Goal: Task Accomplishment & Management: Complete application form

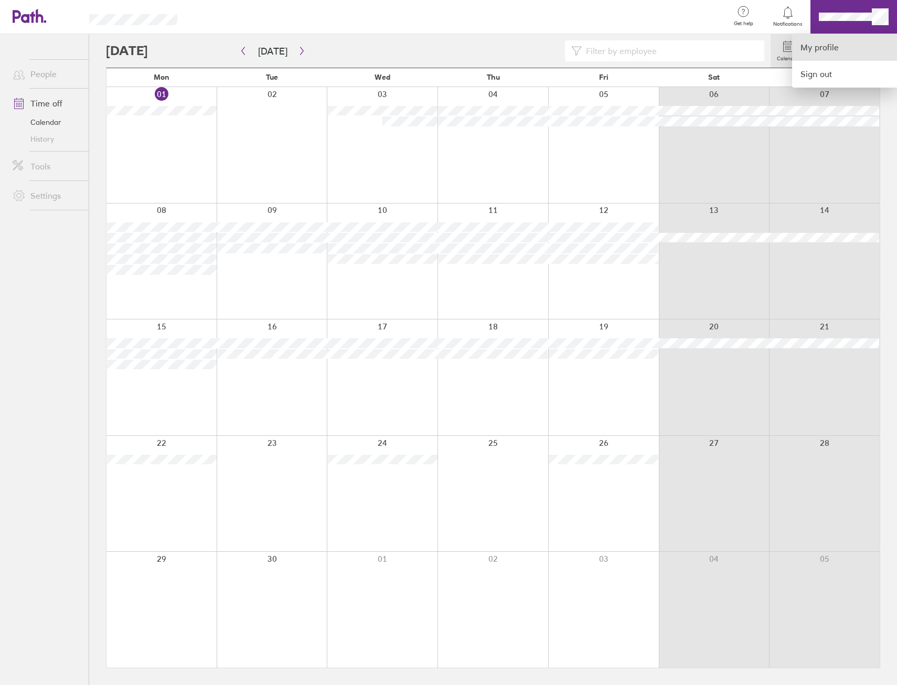
click at [838, 59] on link "My profile" at bounding box center [844, 47] width 105 height 27
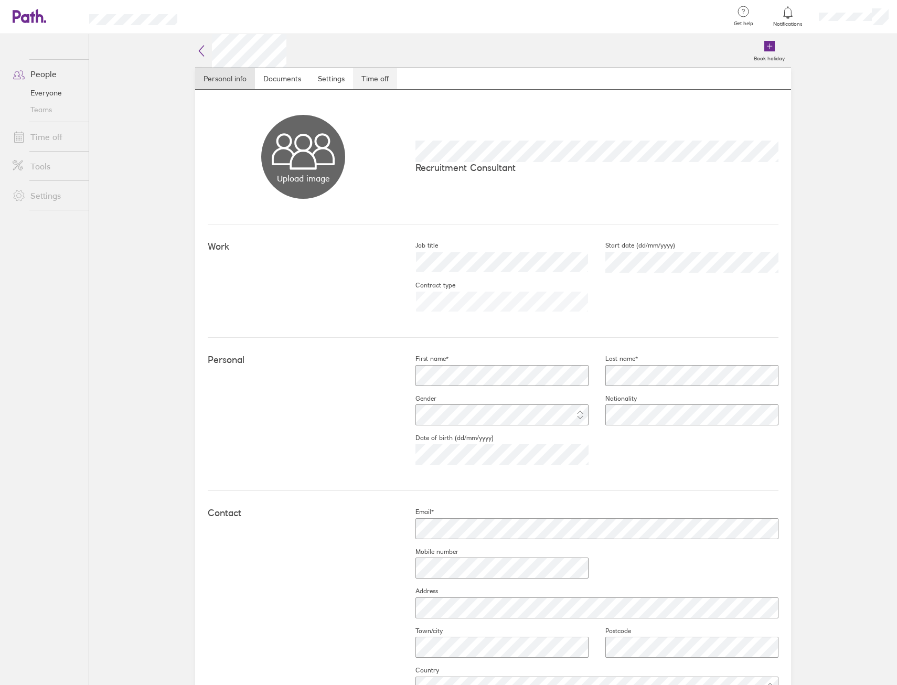
click at [373, 76] on link "Time off" at bounding box center [375, 78] width 44 height 21
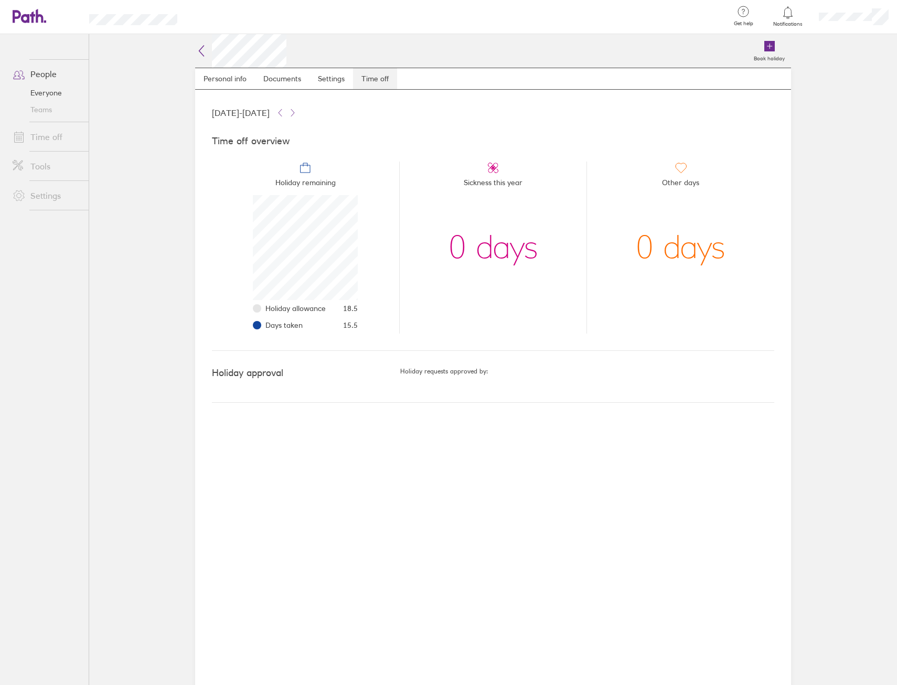
scroll to position [105, 105]
click at [50, 136] on link "Time off" at bounding box center [46, 136] width 84 height 21
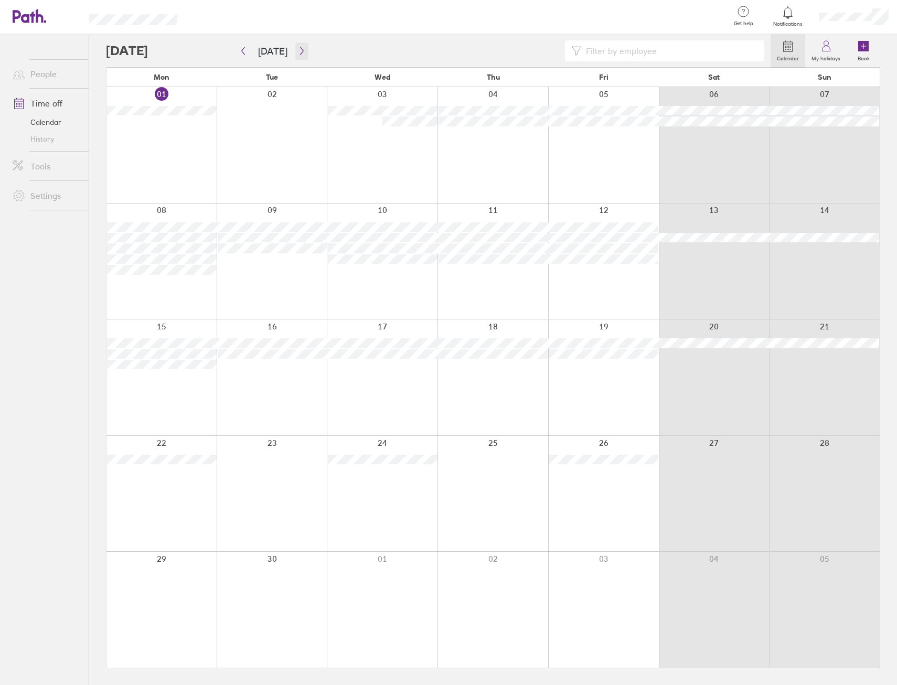
click at [295, 52] on button "button" at bounding box center [301, 50] width 13 height 17
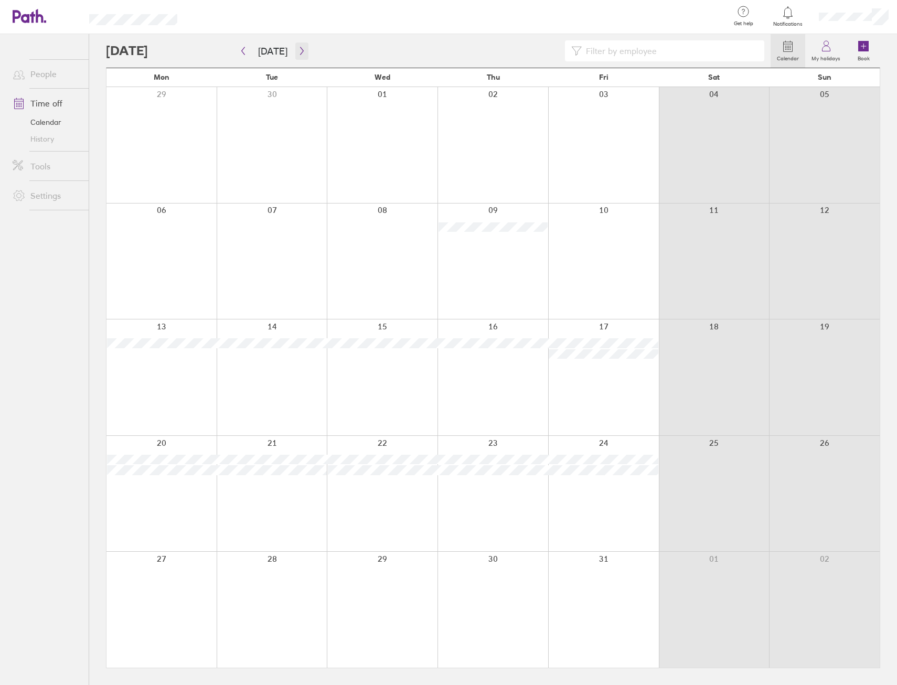
click at [300, 54] on icon "button" at bounding box center [302, 51] width 8 height 8
click at [874, 41] on link "Book" at bounding box center [864, 51] width 34 height 34
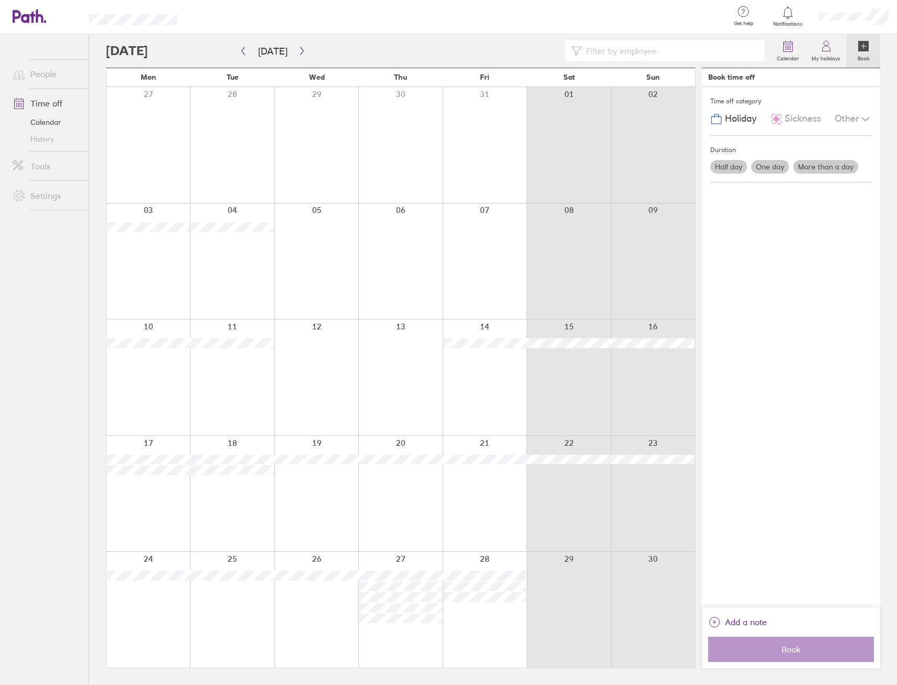
click at [827, 164] on label "More than a day" at bounding box center [825, 167] width 65 height 14
click at [0, 0] on input "More than a day" at bounding box center [0, 0] width 0 height 0
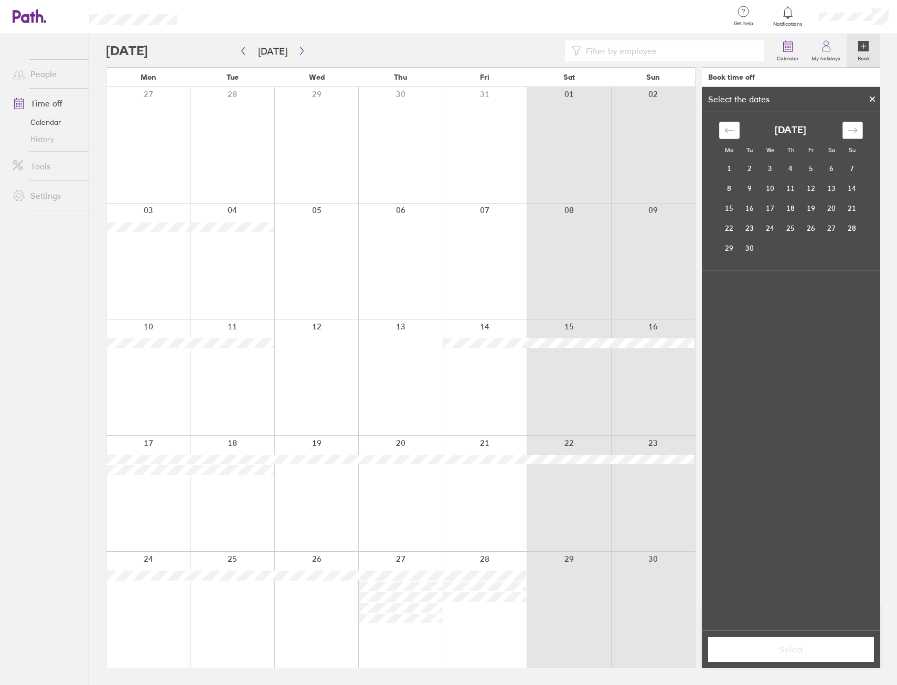
click at [857, 125] on icon "Move forward to switch to the next month." at bounding box center [853, 130] width 10 height 10
click at [788, 253] on td "27" at bounding box center [791, 248] width 20 height 20
click at [851, 134] on icon "Move forward to switch to the next month." at bounding box center [853, 130] width 10 height 10
click at [735, 167] on td "1" at bounding box center [729, 168] width 20 height 20
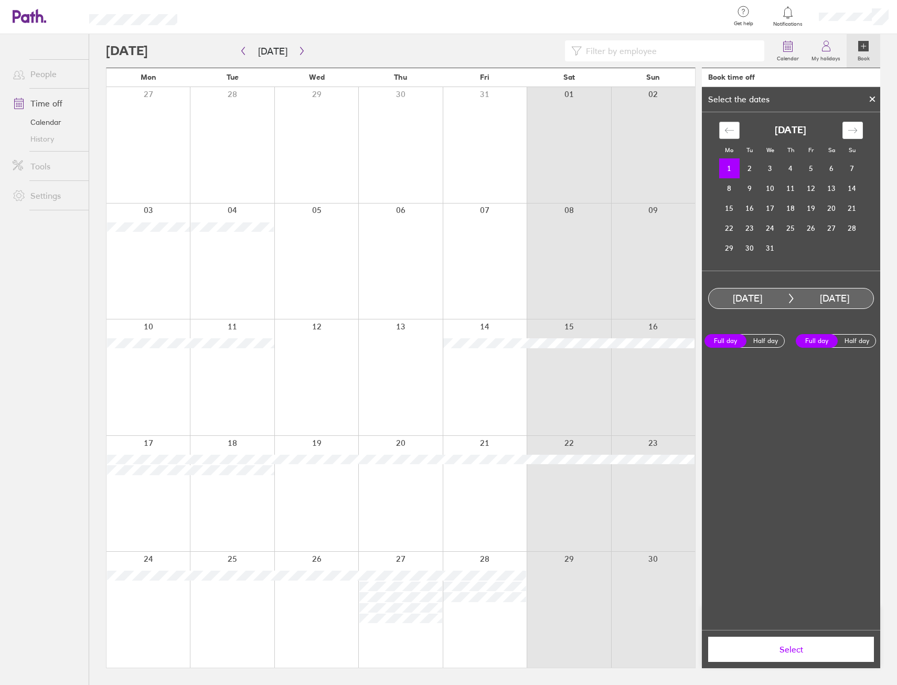
click at [732, 133] on icon "Move backward to switch to the previous month." at bounding box center [730, 130] width 10 height 10
click at [846, 128] on div "Move forward to switch to the next month." at bounding box center [853, 130] width 20 height 17
click at [731, 132] on icon "Move backward to switch to the previous month." at bounding box center [730, 130] width 10 height 10
click at [801, 642] on button "Select" at bounding box center [791, 649] width 166 height 25
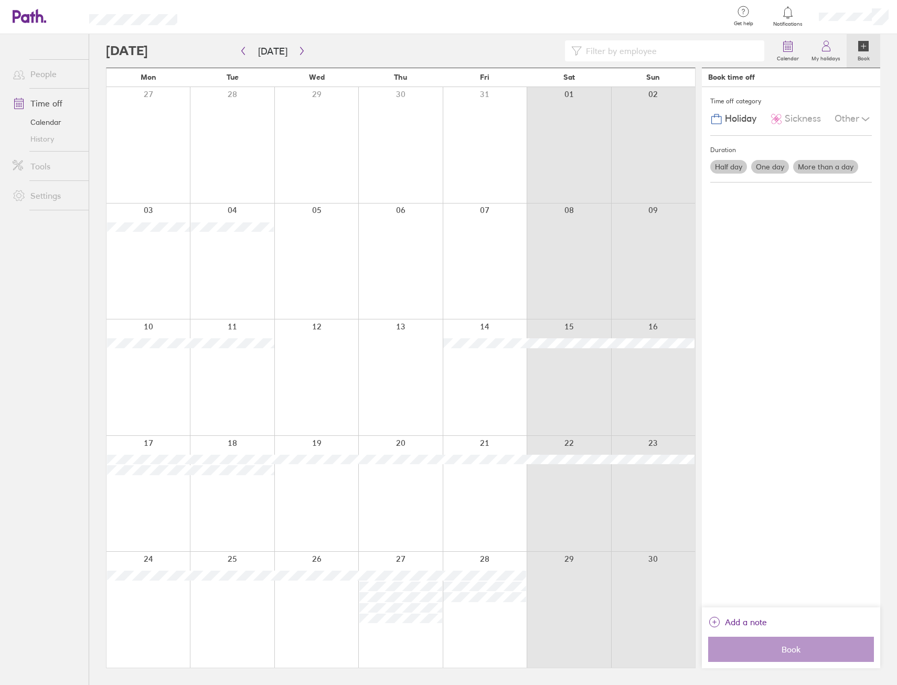
click at [834, 156] on div "Duration" at bounding box center [791, 150] width 162 height 16
click at [835, 160] on label "More than a day" at bounding box center [825, 167] width 65 height 14
click at [0, 0] on input "More than a day" at bounding box center [0, 0] width 0 height 0
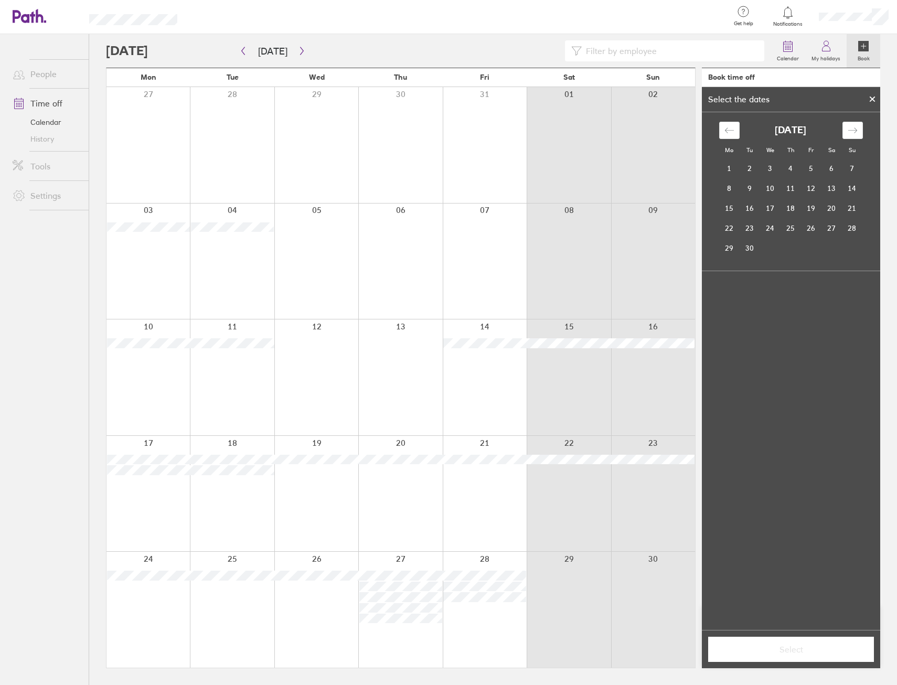
click at [860, 120] on div "September 2025 1 2 3 4 5 6 7 8 9 10 11 12 13 14 15 16 17 18 19 20 21 22 23 24 2…" at bounding box center [790, 185] width 157 height 146
click at [855, 123] on div "Move forward to switch to the next month." at bounding box center [853, 130] width 20 height 17
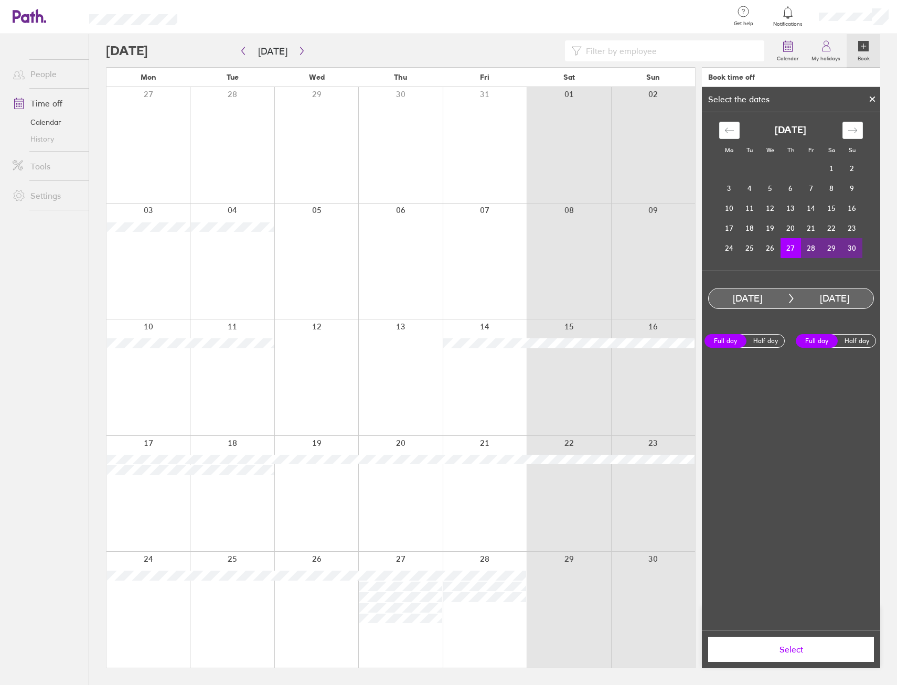
click at [801, 648] on span "Select" at bounding box center [791, 649] width 151 height 9
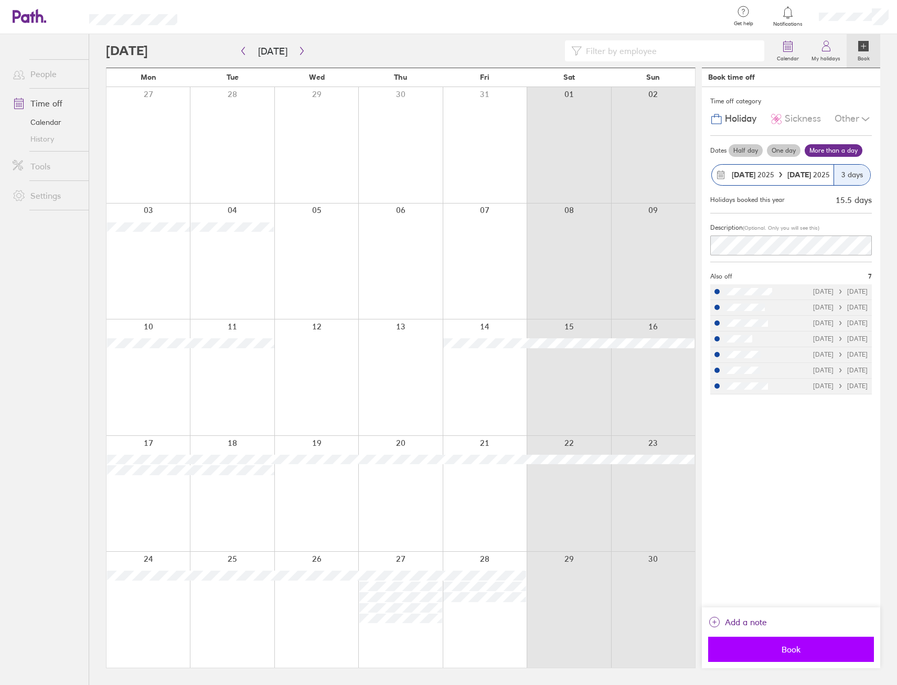
click at [808, 656] on button "Book" at bounding box center [791, 649] width 166 height 25
